Goal: Find contact information: Find contact information

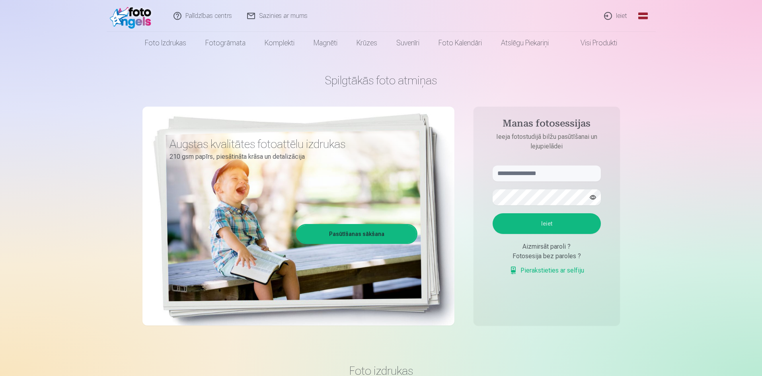
click at [198, 15] on link "Palīdzības centrs" at bounding box center [203, 16] width 74 height 32
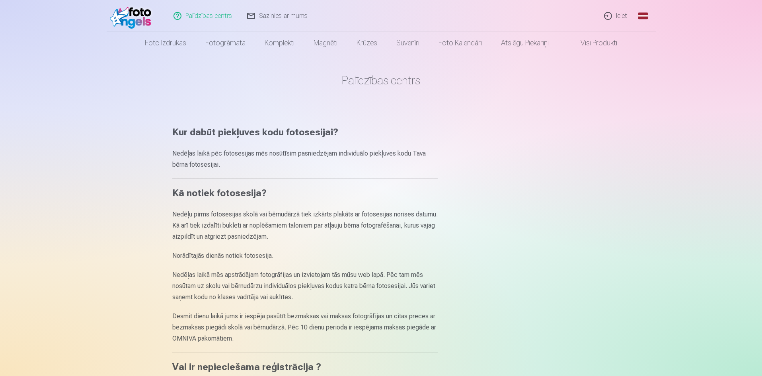
click at [295, 18] on link "Sazinies ar mums" at bounding box center [278, 16] width 76 height 32
